Goal: Book appointment/travel/reservation

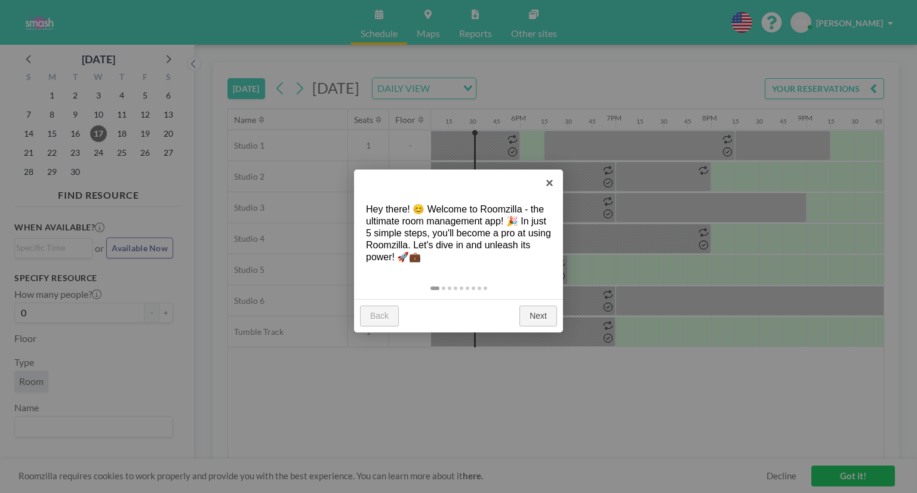
scroll to position [0, 1648]
click at [553, 180] on link "×" at bounding box center [549, 183] width 27 height 27
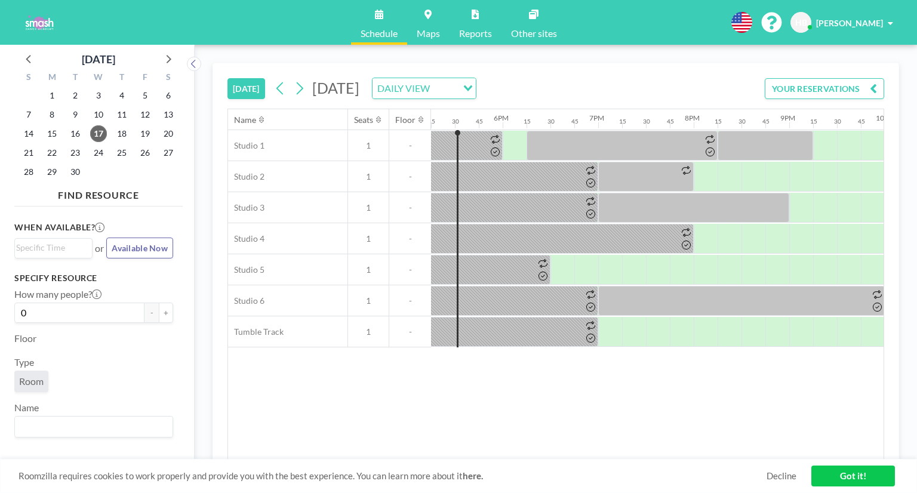
click at [804, 87] on button "YOUR RESERVATIONS" at bounding box center [824, 88] width 119 height 21
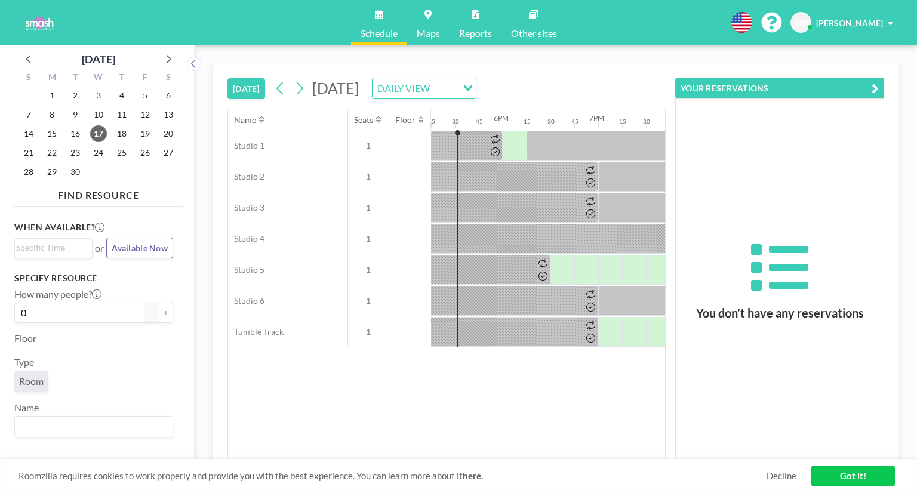
click at [804, 87] on button "YOUR RESERVATIONS" at bounding box center [779, 88] width 209 height 21
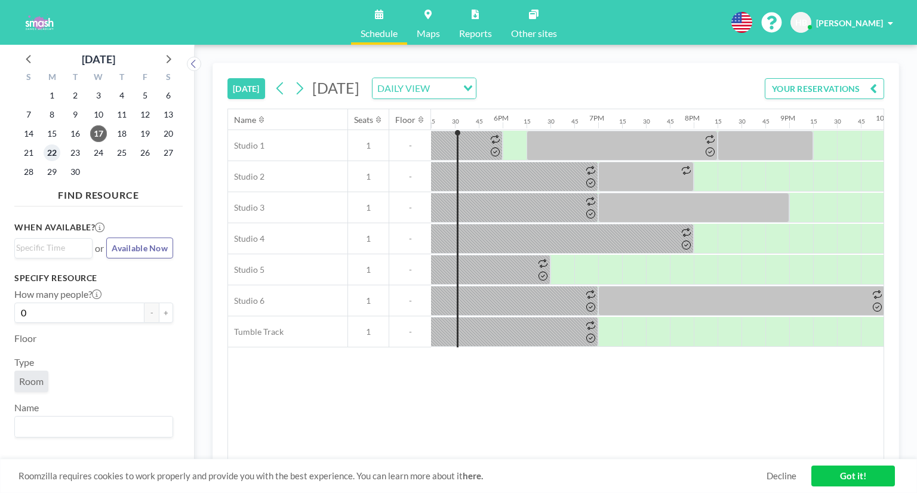
click at [51, 153] on span "22" at bounding box center [52, 153] width 17 height 17
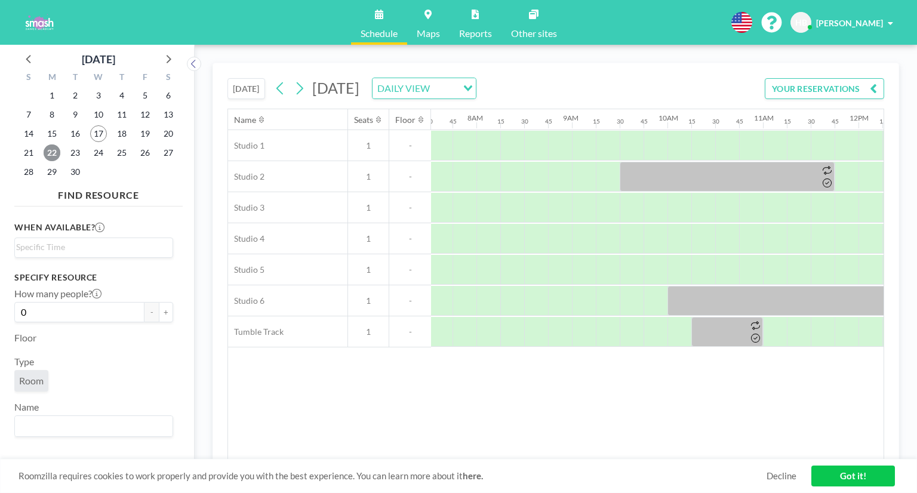
scroll to position [0, 741]
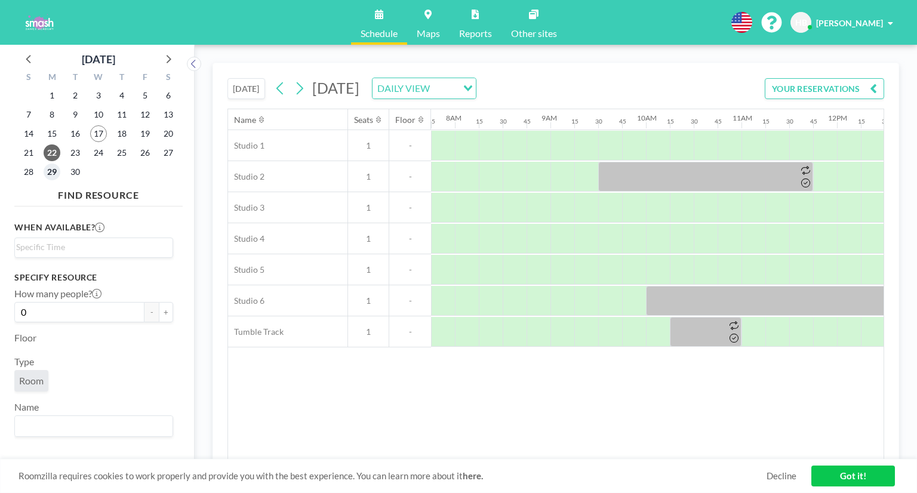
click at [57, 170] on span "29" at bounding box center [52, 172] width 17 height 17
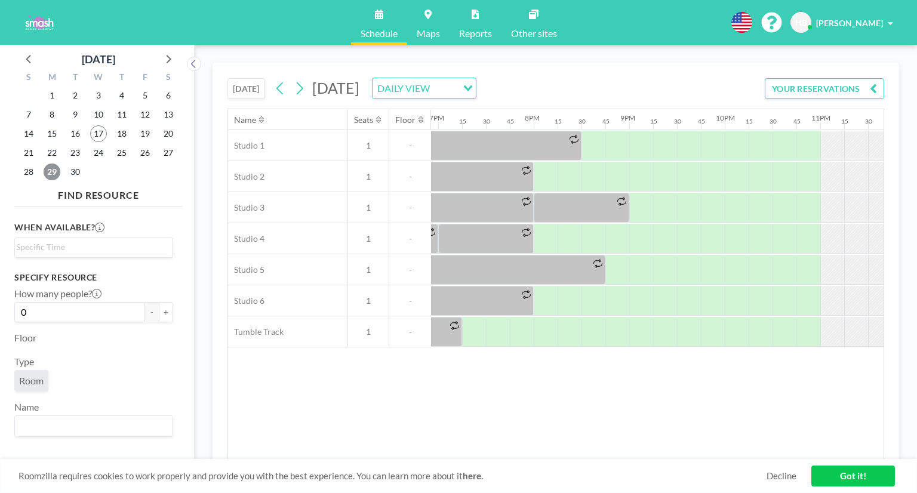
scroll to position [0, 1841]
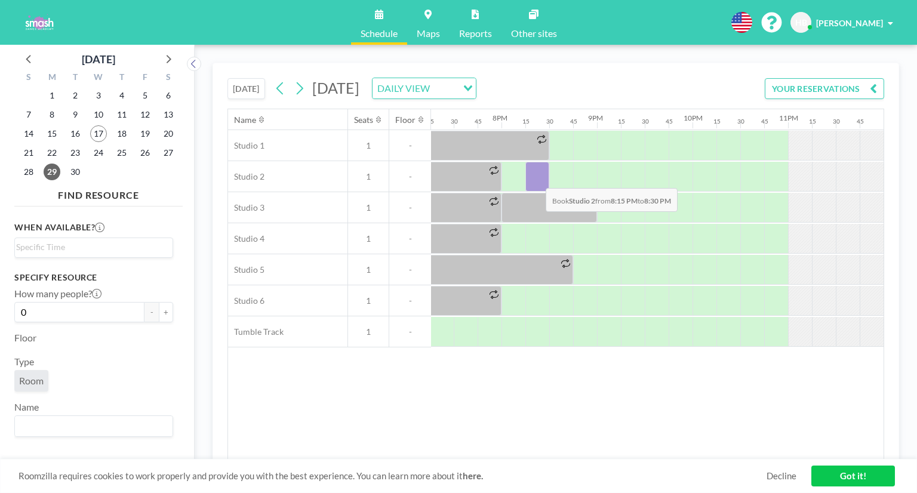
click at [536, 179] on div at bounding box center [538, 177] width 24 height 30
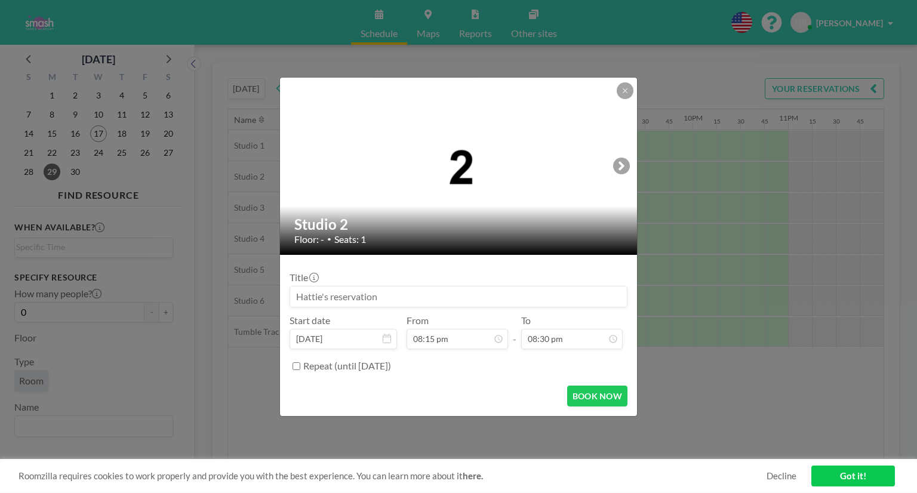
click at [398, 296] on input at bounding box center [458, 297] width 337 height 20
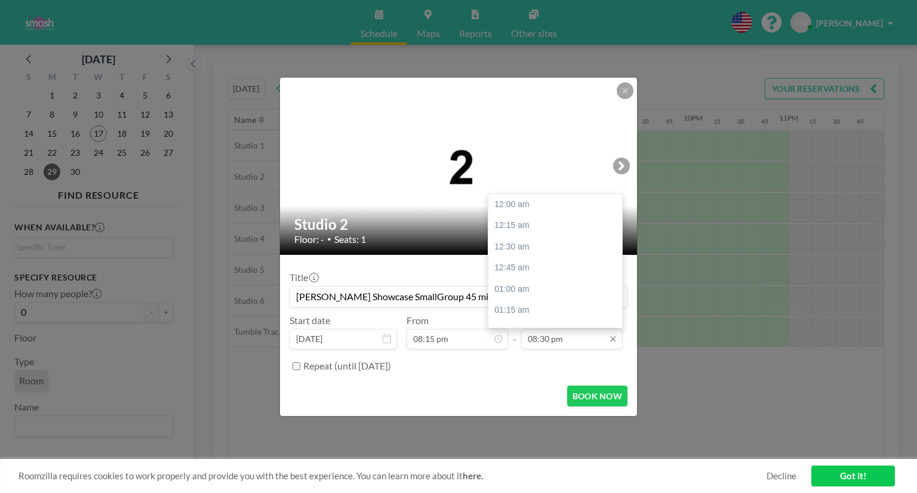
scroll to position [1743, 0]
type input "[PERSON_NAME] Showcase SmallGroup 45 min Included"
click at [545, 245] on div "09:00 pm" at bounding box center [558, 246] width 140 height 21
type input "09:00 pm"
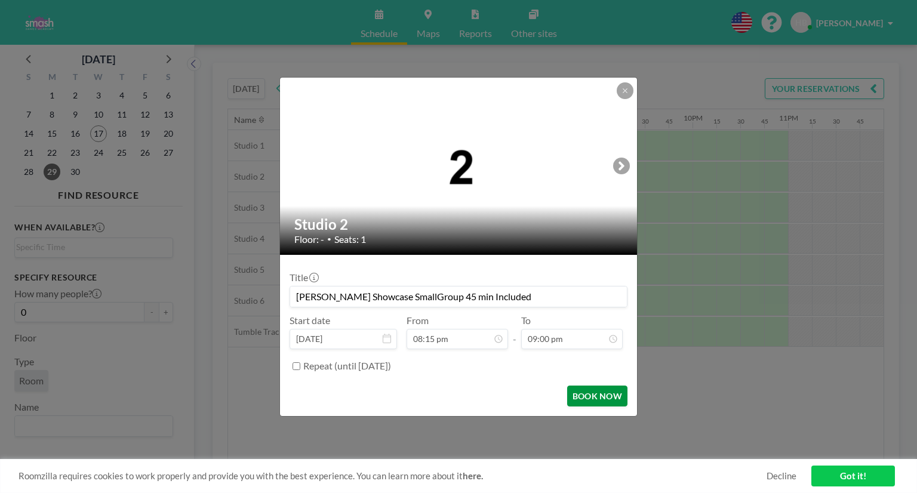
click at [598, 395] on button "BOOK NOW" at bounding box center [597, 396] width 60 height 21
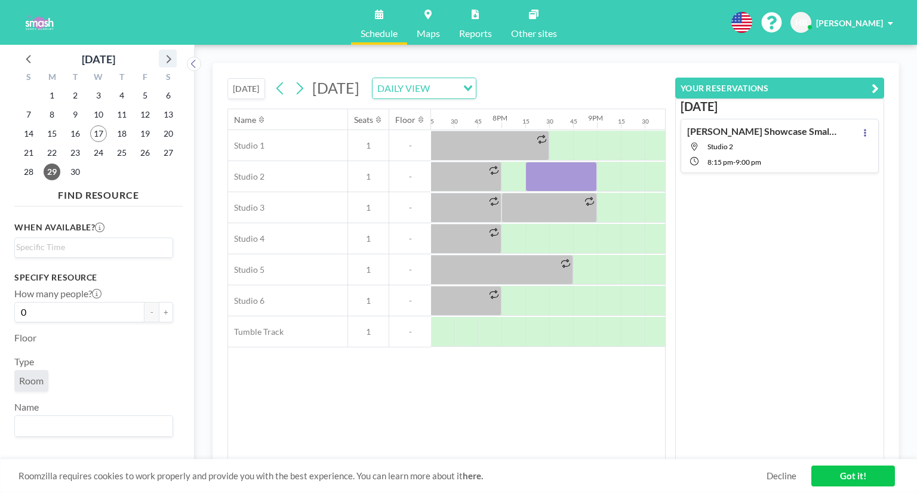
click at [170, 56] on icon at bounding box center [168, 59] width 16 height 16
click at [49, 134] on span "13" at bounding box center [52, 133] width 17 height 17
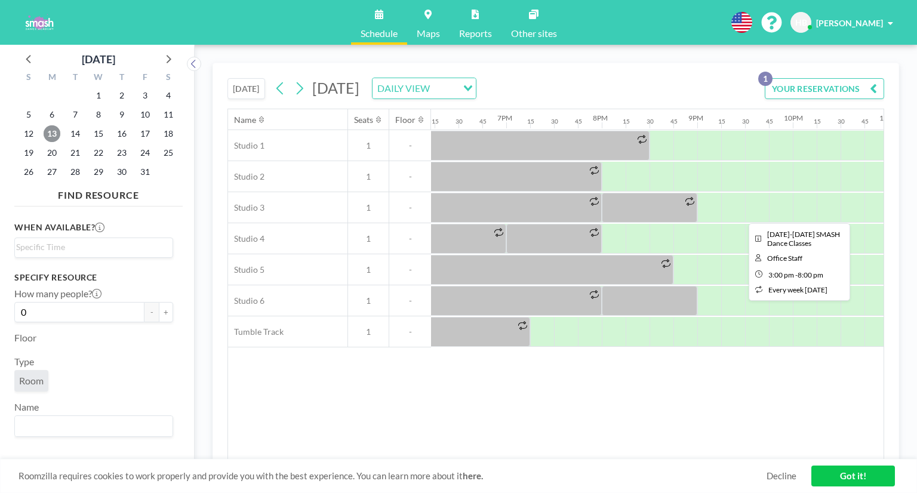
scroll to position [0, 1841]
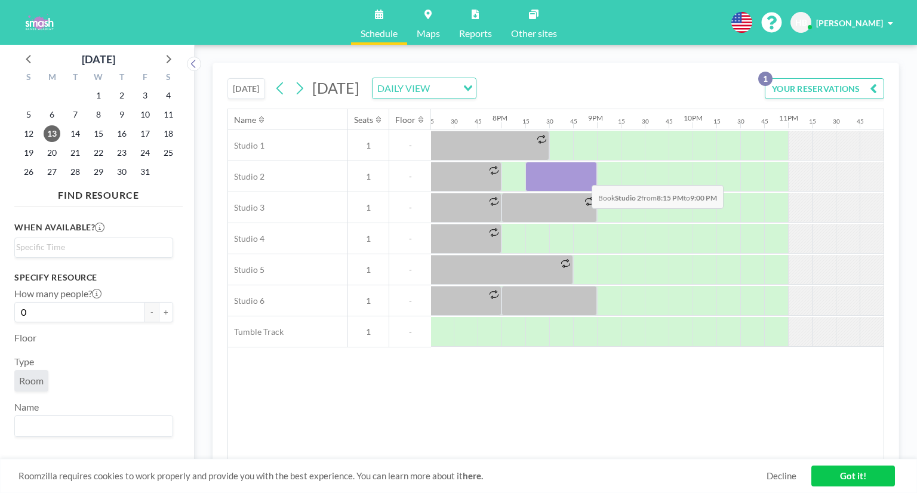
drag, startPoint x: 528, startPoint y: 171, endPoint x: 582, endPoint y: 176, distance: 54.6
click at [582, 176] on div at bounding box center [562, 177] width 72 height 30
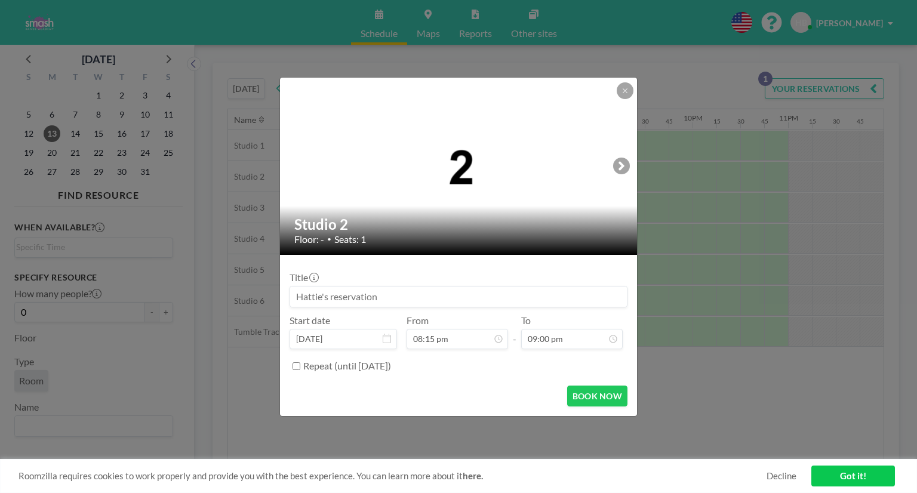
click at [462, 299] on input at bounding box center [458, 297] width 337 height 20
type input "[PERSON_NAME] Showcase Small Group 45 min Included"
click at [589, 396] on button "BOOK NOW" at bounding box center [597, 396] width 60 height 21
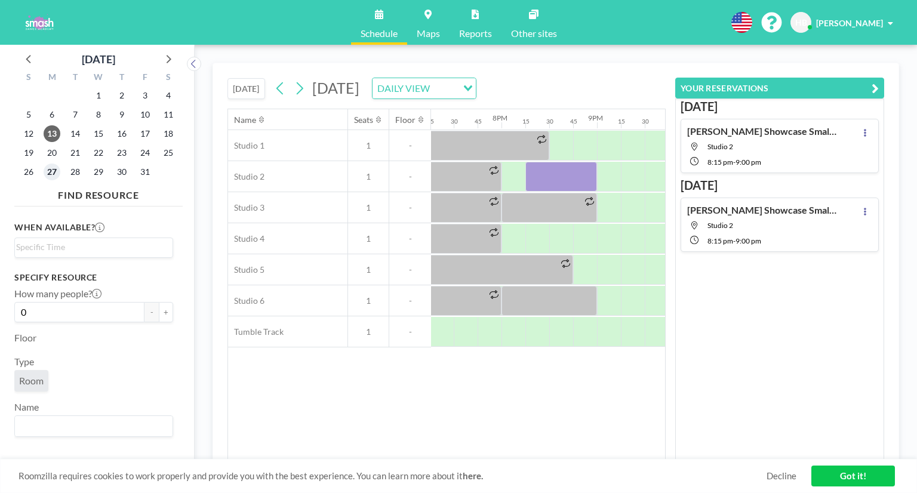
click at [52, 171] on span "27" at bounding box center [52, 172] width 17 height 17
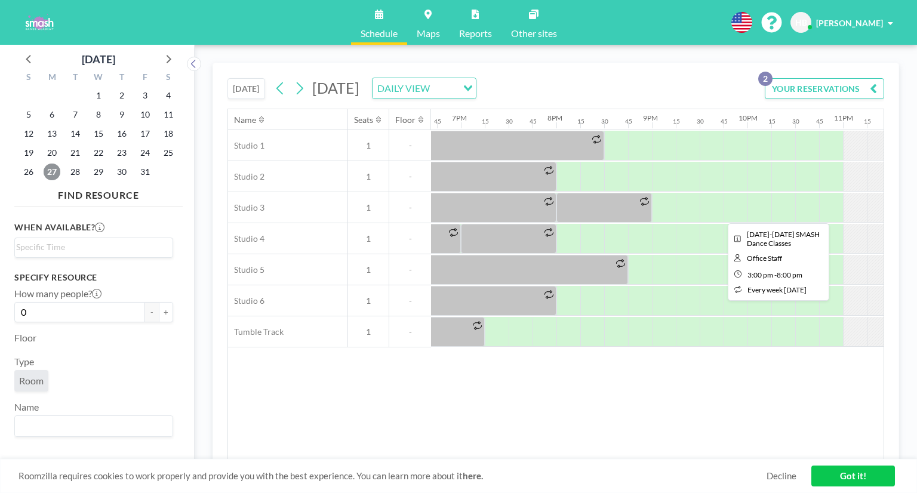
scroll to position [0, 1841]
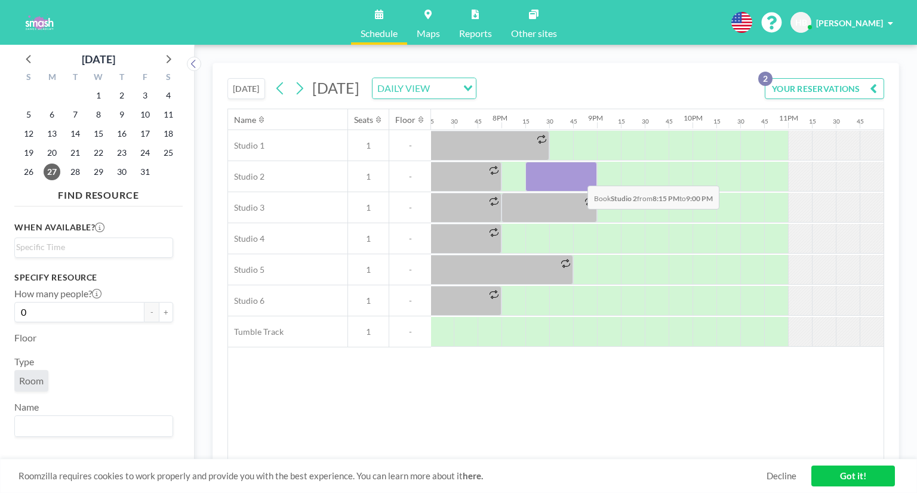
drag, startPoint x: 535, startPoint y: 170, endPoint x: 578, endPoint y: 176, distance: 43.4
click at [578, 176] on div at bounding box center [562, 177] width 72 height 30
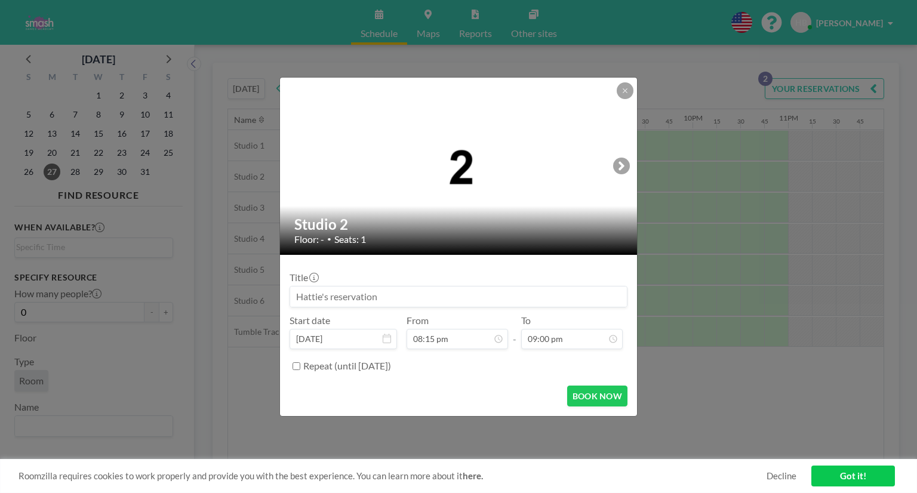
click at [408, 299] on input at bounding box center [458, 297] width 337 height 20
click at [322, 298] on input "[PERSON_NAME] Small Group" at bounding box center [458, 297] width 337 height 20
click at [461, 301] on input "[PERSON_NAME] Showcase Small Group" at bounding box center [458, 297] width 337 height 20
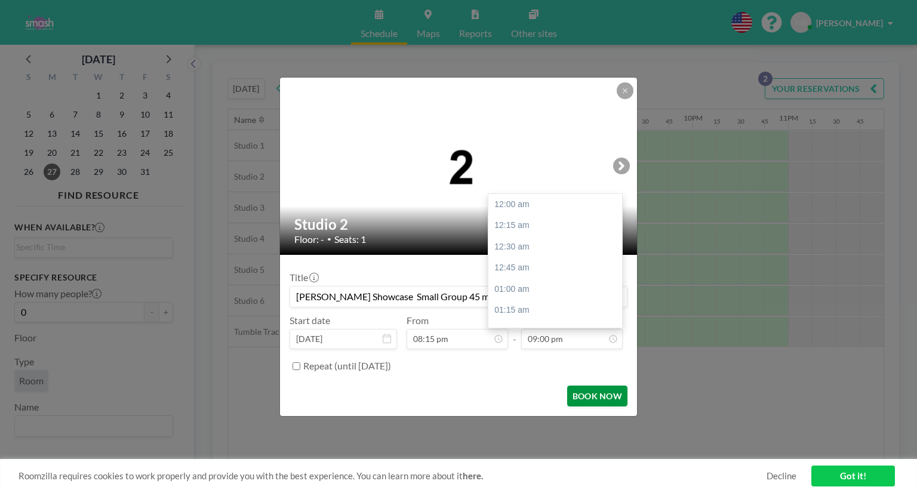
scroll to position [1786, 0]
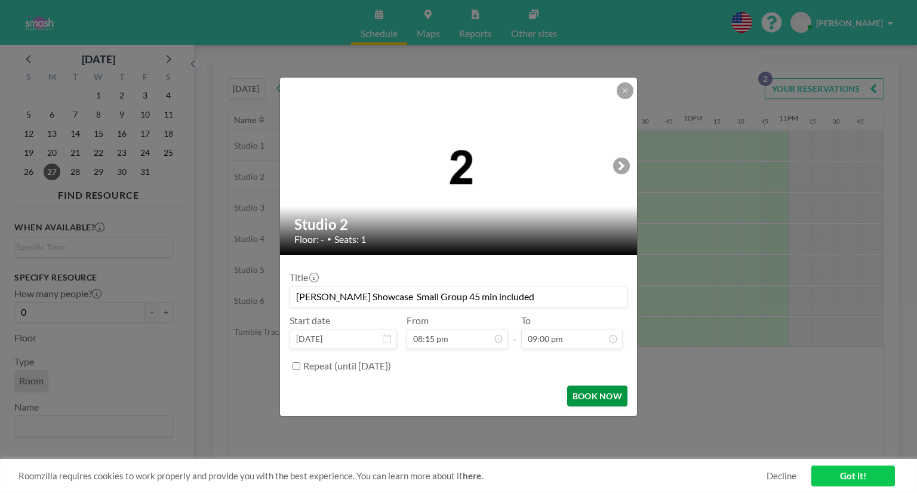
type input "[PERSON_NAME] Showcase Small Group 45 min included"
click at [587, 394] on button "BOOK NOW" at bounding box center [597, 396] width 60 height 21
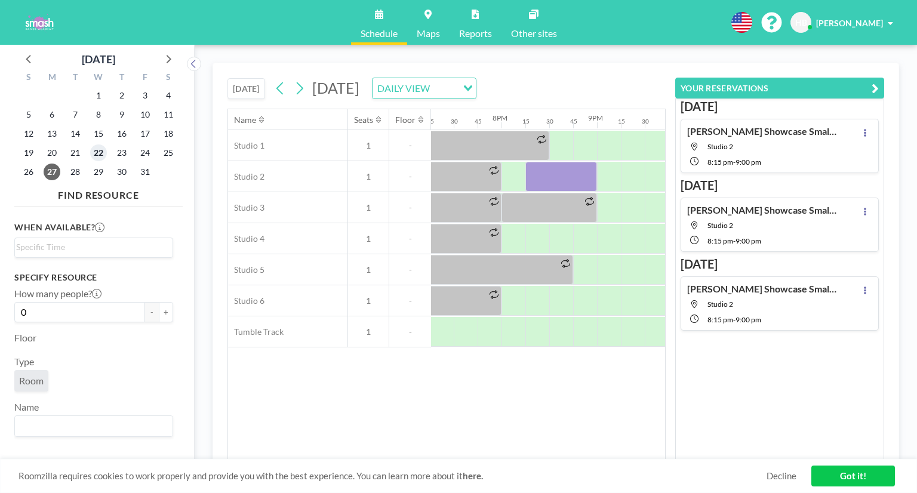
click at [105, 150] on span "22" at bounding box center [98, 153] width 17 height 17
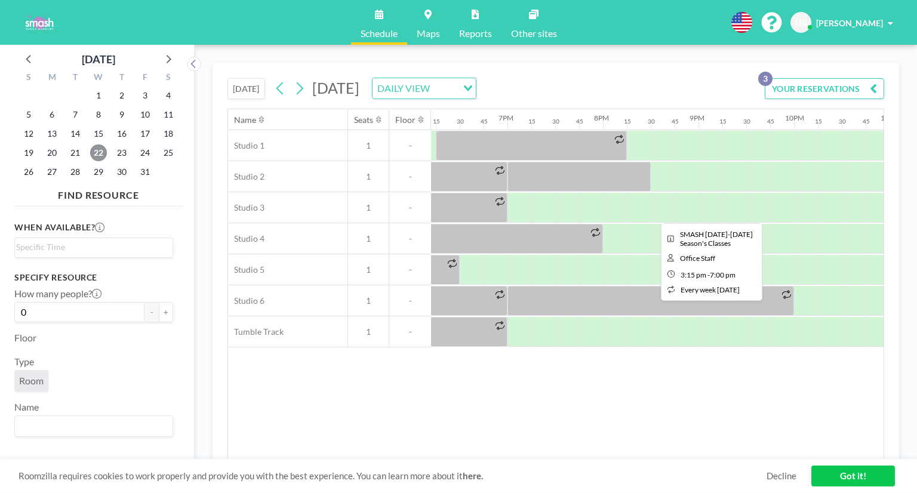
scroll to position [0, 1741]
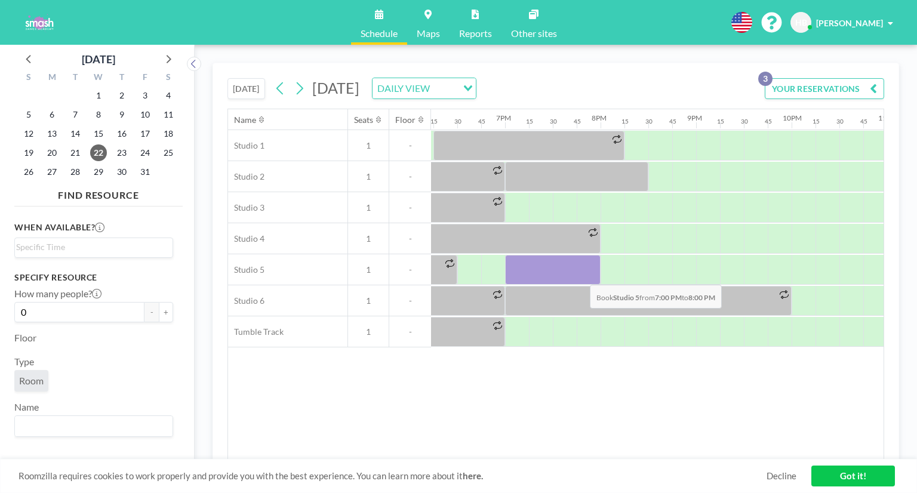
drag, startPoint x: 512, startPoint y: 261, endPoint x: 580, endPoint y: 275, distance: 69.6
click at [580, 275] on div at bounding box center [553, 270] width 96 height 30
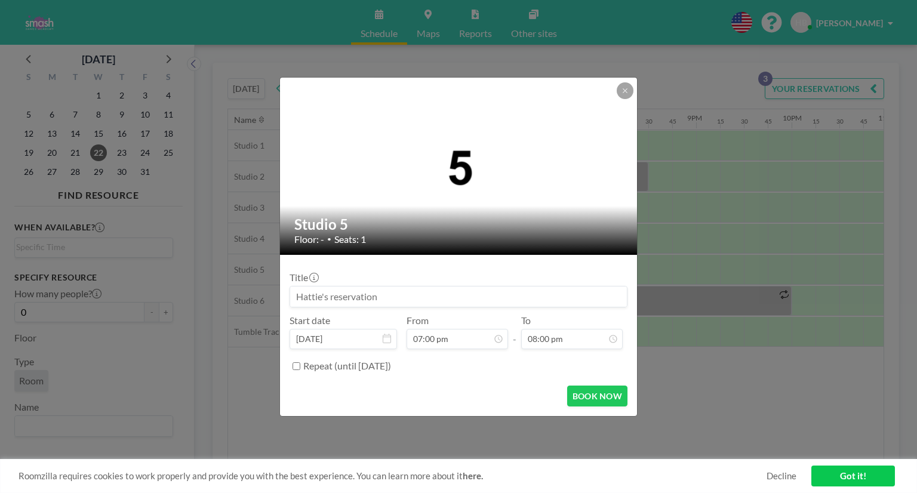
click at [441, 296] on input at bounding box center [458, 297] width 337 height 20
type input "[PERSON_NAME] Showcase small group 1 hour included"
click at [599, 392] on button "BOOK NOW" at bounding box center [597, 396] width 60 height 21
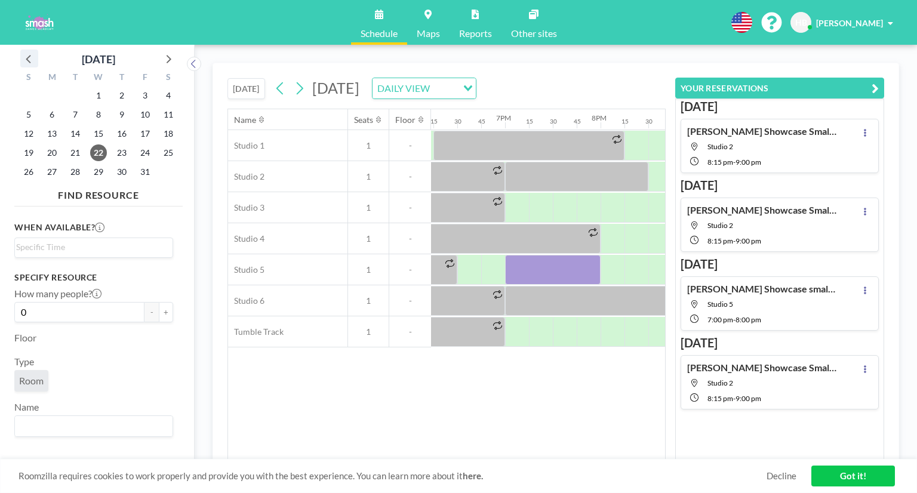
click at [24, 63] on icon at bounding box center [29, 59] width 16 height 16
click at [57, 175] on span "29" at bounding box center [52, 172] width 17 height 17
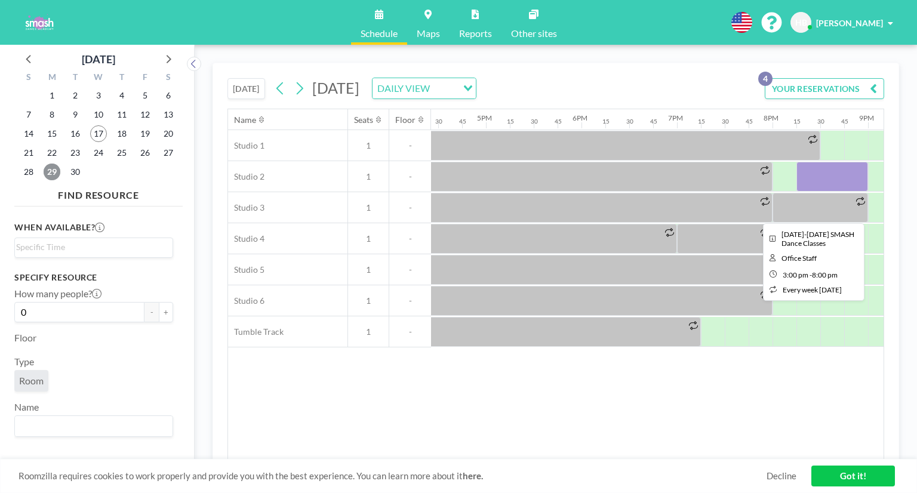
scroll to position [0, 1571]
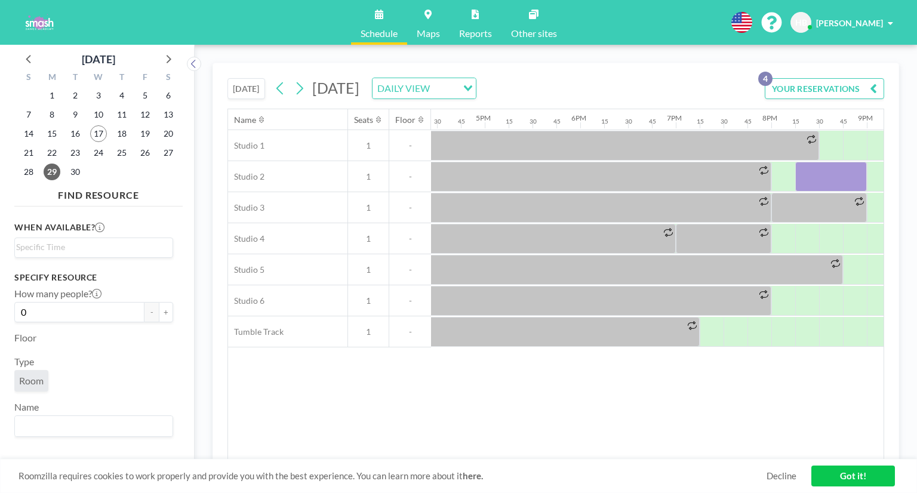
click at [655, 400] on div "Name Seats Floor 12AM 15 30 45 1AM 15 30 45 2AM 15 30 45 3AM 15 30 45 4AM 15 30…" at bounding box center [556, 284] width 656 height 351
click at [169, 60] on icon at bounding box center [169, 59] width 5 height 8
click at [49, 118] on span "6" at bounding box center [52, 114] width 17 height 17
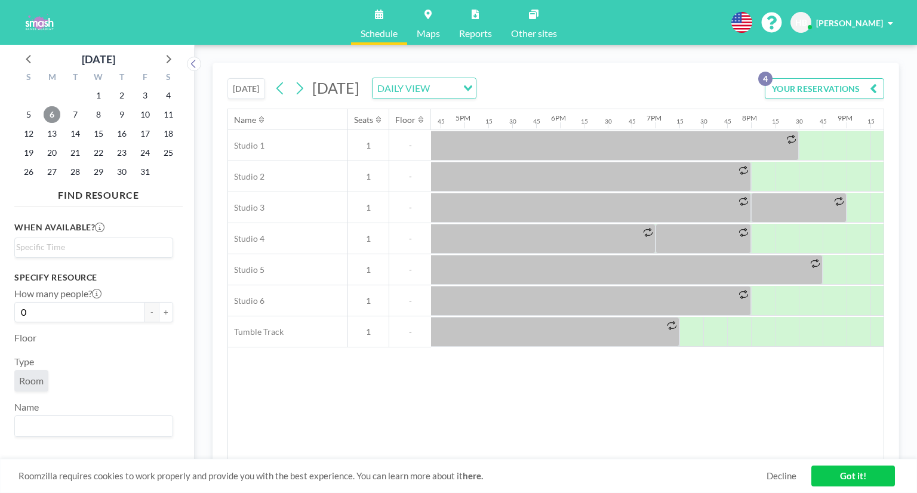
scroll to position [0, 1591]
click at [51, 134] on span "13" at bounding box center [52, 133] width 17 height 17
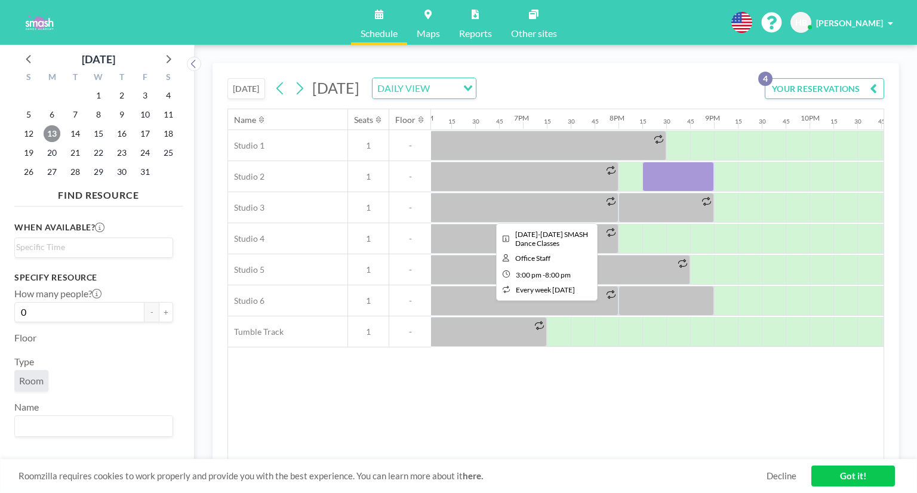
scroll to position [0, 1724]
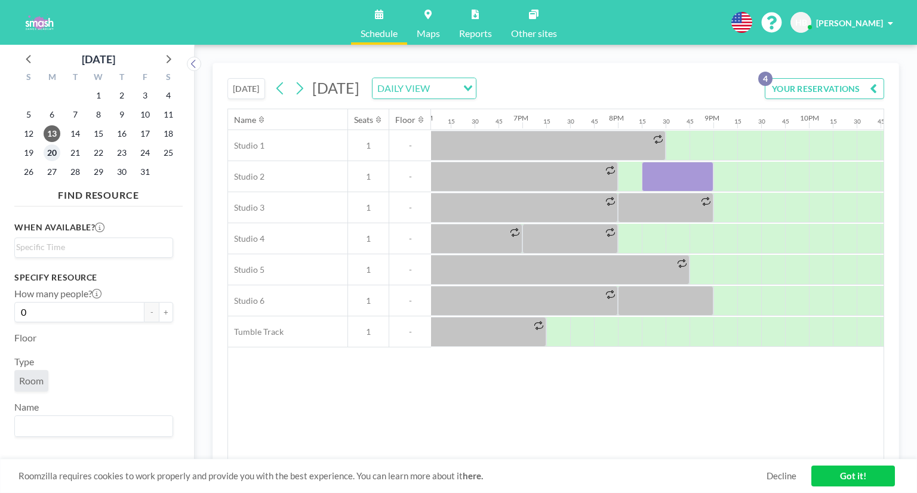
click at [53, 158] on span "20" at bounding box center [52, 153] width 17 height 17
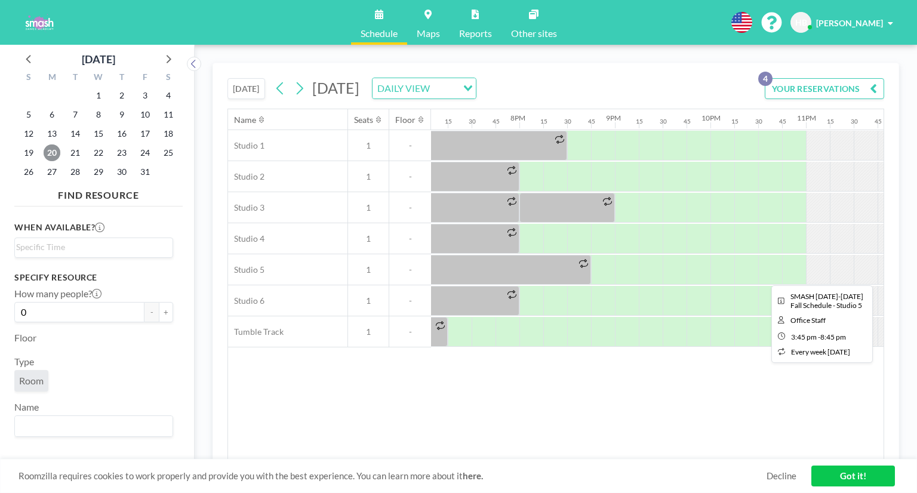
scroll to position [0, 1841]
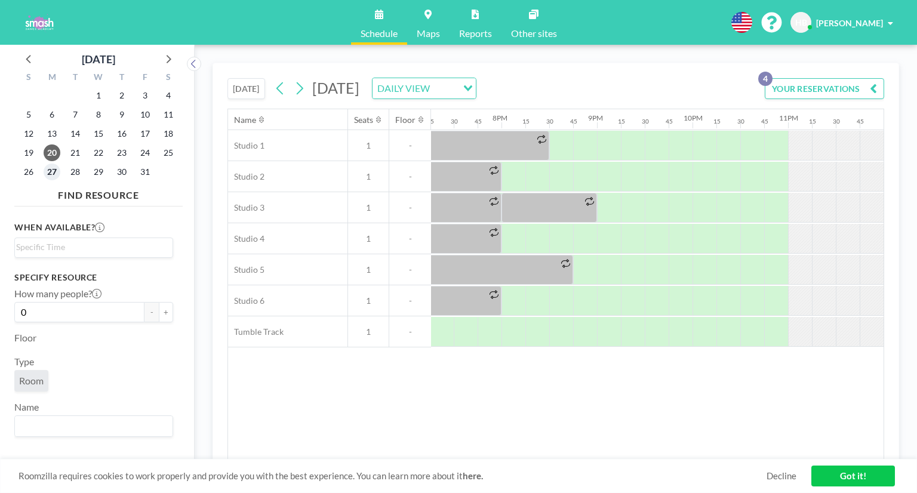
click at [55, 167] on span "27" at bounding box center [52, 172] width 17 height 17
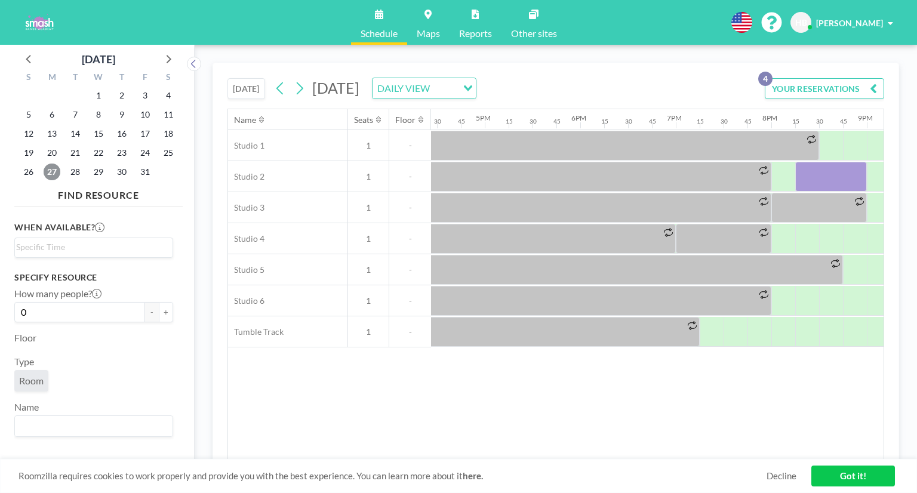
scroll to position [0, 1571]
click at [546, 411] on div "Name Seats Floor 12AM 15 30 45 1AM 15 30 45 2AM 15 30 45 3AM 15 30 45 4AM 15 30…" at bounding box center [556, 284] width 656 height 351
click at [95, 151] on span "22" at bounding box center [98, 153] width 17 height 17
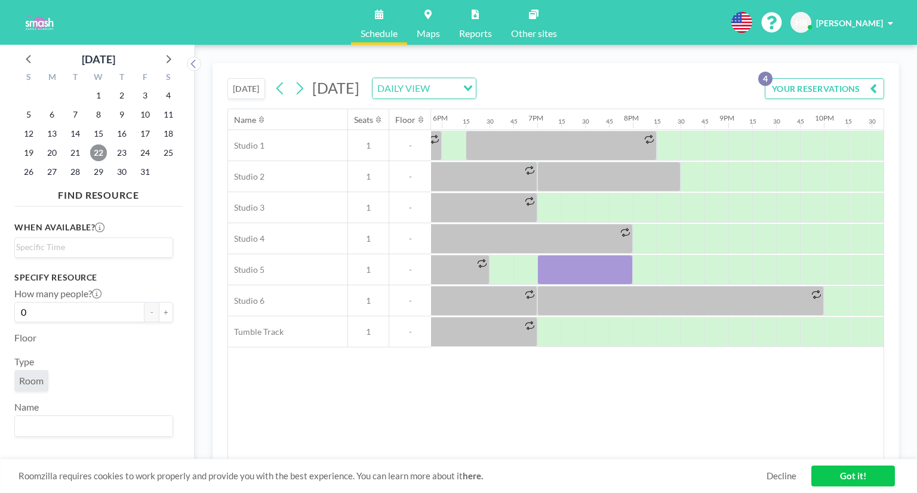
scroll to position [0, 1706]
click at [149, 100] on span "3" at bounding box center [145, 95] width 17 height 17
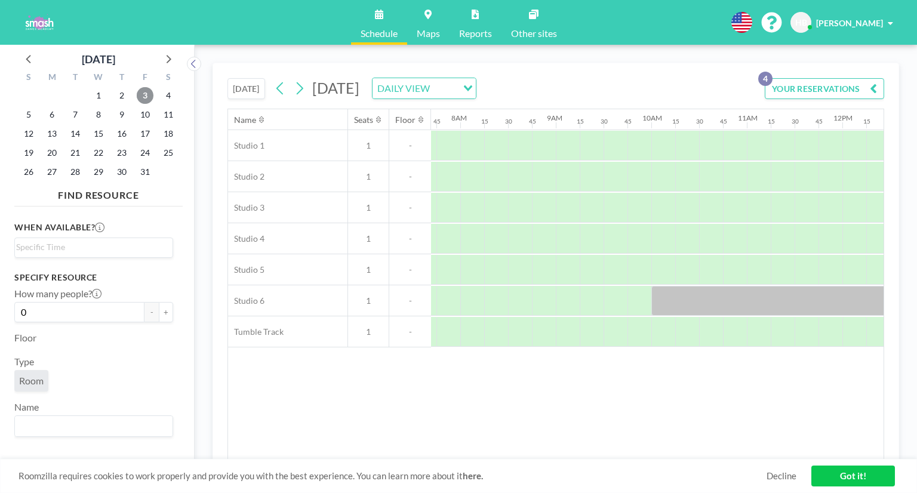
scroll to position [0, 741]
click at [32, 63] on icon at bounding box center [29, 59] width 16 height 16
click at [57, 154] on span "22" at bounding box center [52, 153] width 17 height 17
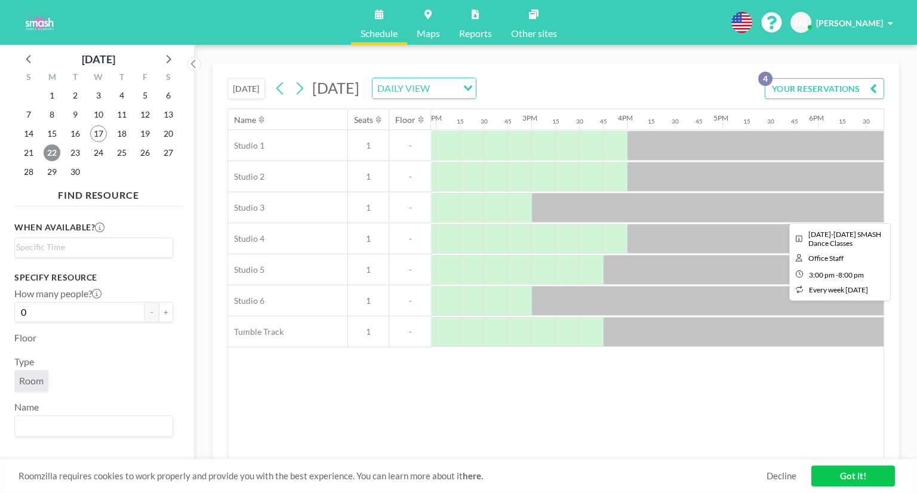
scroll to position [0, 1332]
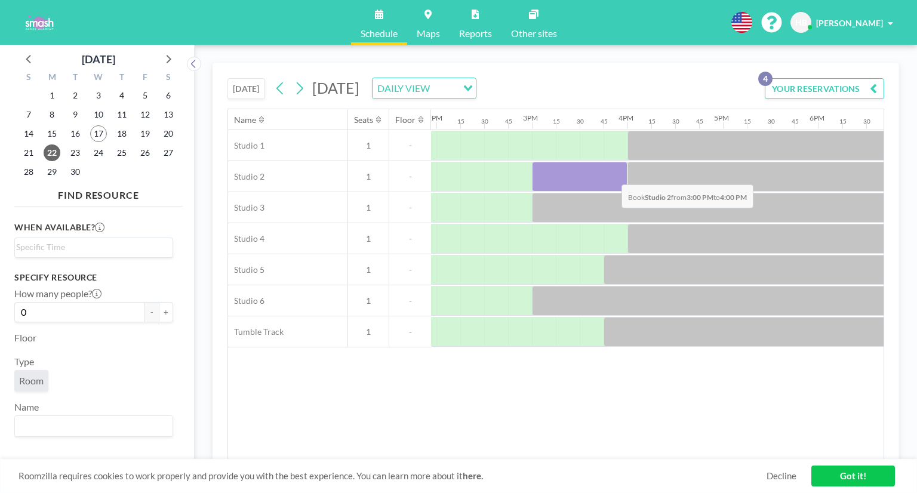
drag, startPoint x: 540, startPoint y: 170, endPoint x: 612, endPoint y: 175, distance: 72.4
click at [612, 175] on div at bounding box center [580, 177] width 96 height 30
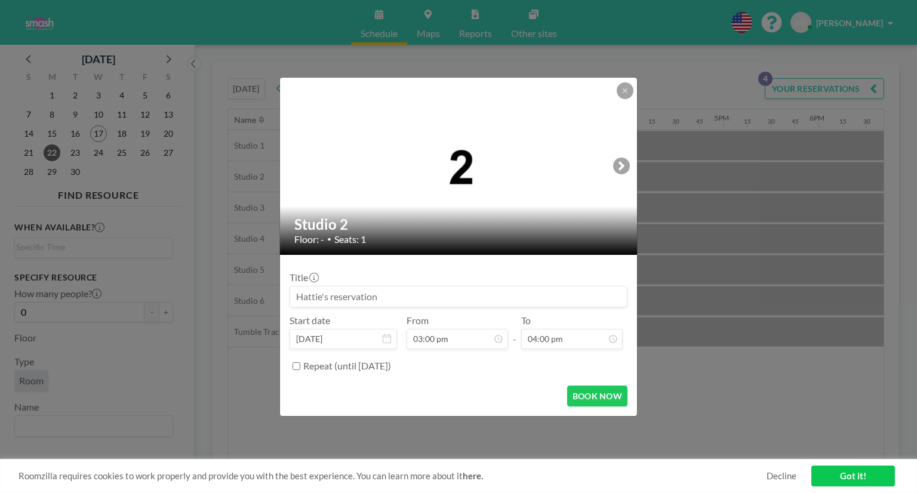
click at [445, 294] on input at bounding box center [458, 297] width 337 height 20
type input "[PERSON_NAME] Private Lesson ([PERSON_NAME] and [PERSON_NAME])"
click at [296, 366] on input "Repeat (until [DATE])" at bounding box center [297, 366] width 8 height 8
checkbox input "true"
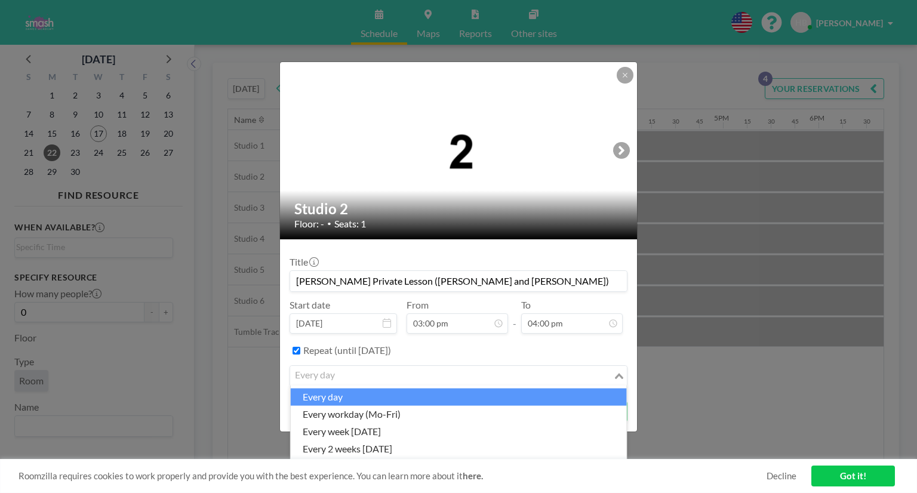
click at [404, 376] on input "Search for option" at bounding box center [451, 376] width 321 height 16
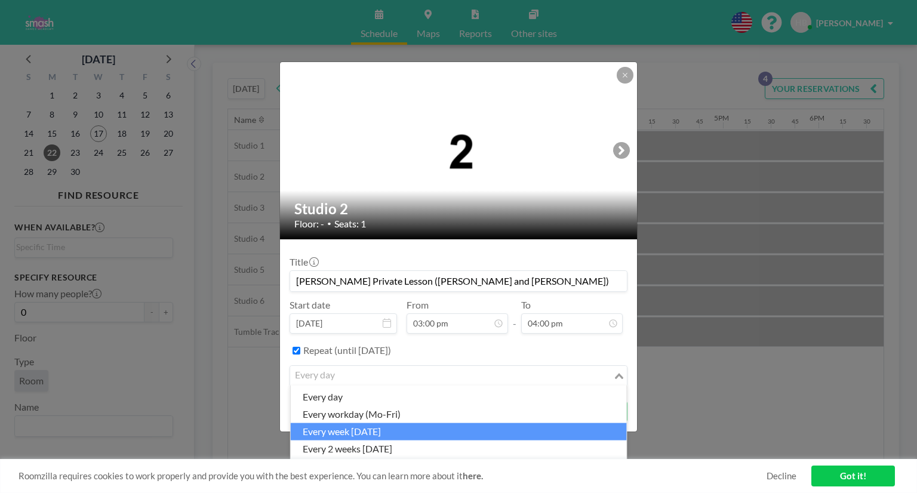
click at [388, 433] on li "every week [DATE]" at bounding box center [459, 431] width 336 height 17
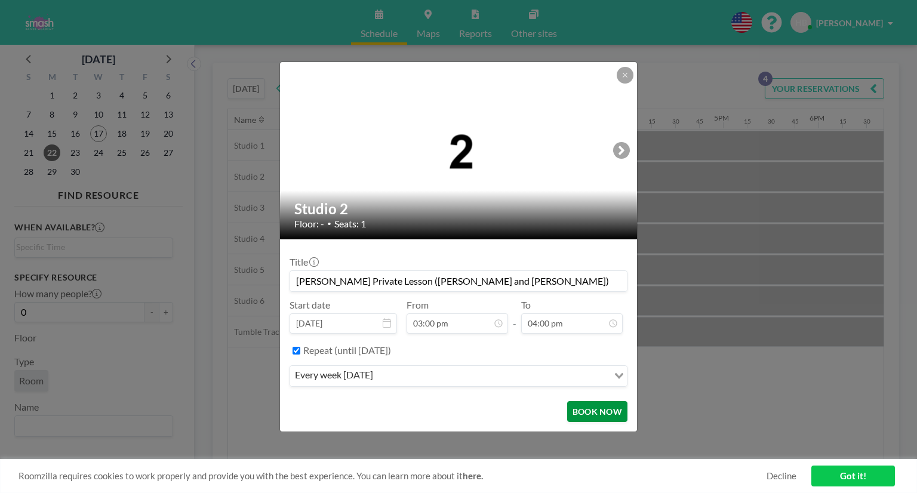
click at [595, 415] on button "BOOK NOW" at bounding box center [597, 411] width 60 height 21
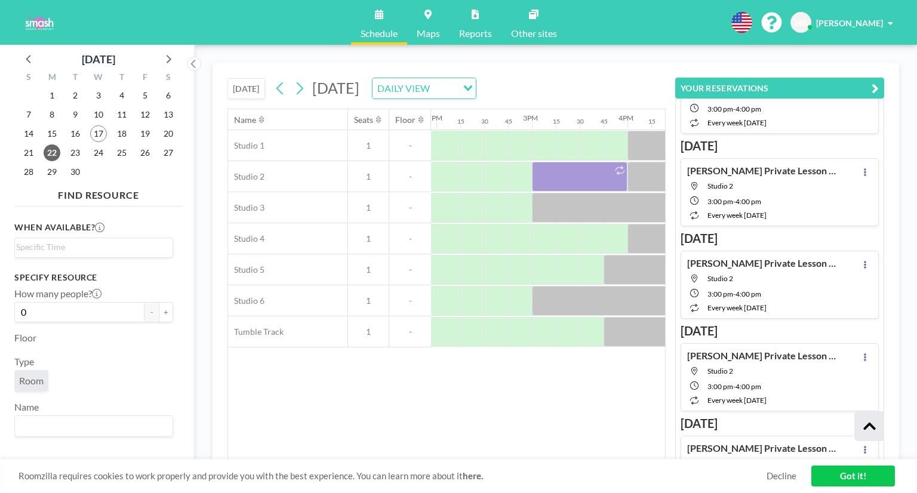
scroll to position [2159, 0]
click at [864, 262] on icon at bounding box center [865, 266] width 2 height 8
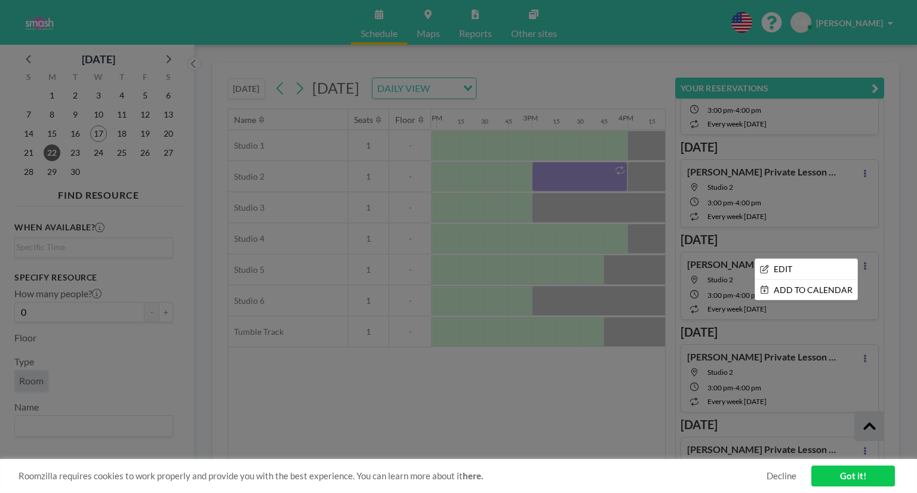
click at [859, 251] on div at bounding box center [458, 246] width 917 height 493
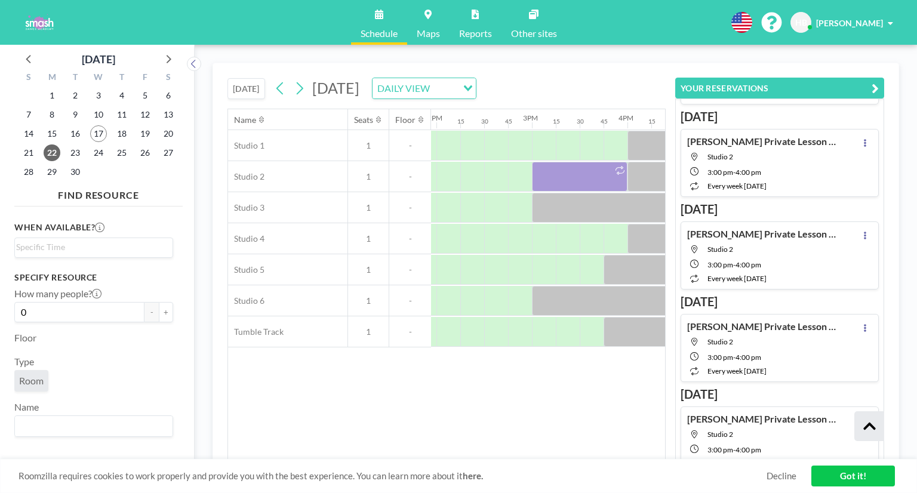
scroll to position [2284, 0]
click at [345, 422] on div "Name Seats Floor 12AM 15 30 45 1AM 15 30 45 2AM 15 30 45 3AM 15 30 45 4AM 15 30…" at bounding box center [446, 284] width 437 height 351
